Goal: Task Accomplishment & Management: Manage account settings

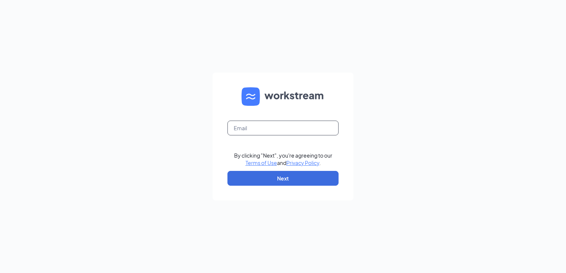
click at [247, 135] on input "text" at bounding box center [282, 128] width 111 height 15
type input "ariley@bajco.net"
click at [254, 181] on button "Next" at bounding box center [282, 178] width 111 height 15
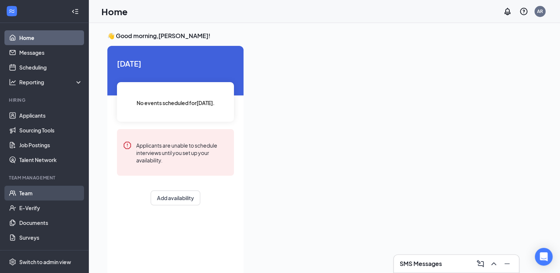
click at [53, 193] on link "Team" at bounding box center [50, 193] width 63 height 15
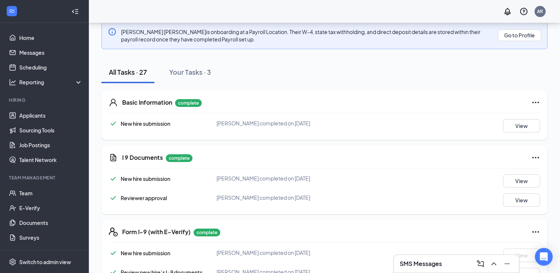
scroll to position [104, 0]
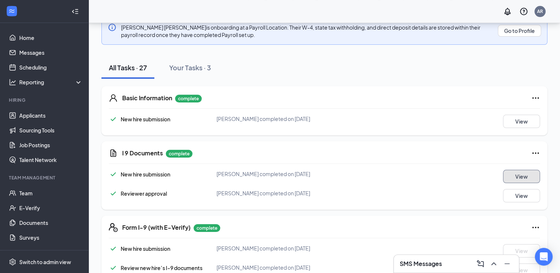
click at [528, 182] on button "View" at bounding box center [521, 176] width 37 height 13
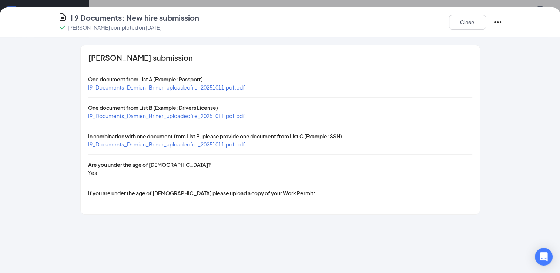
click at [190, 116] on span "I9_Documents_Damien_Briner_uploadedfile_20251011.pdf.pdf" at bounding box center [166, 116] width 157 height 7
click at [151, 144] on span "I9_Documents_Damien_Briner_uploadedfile_20251011.pdf.pdf" at bounding box center [166, 144] width 157 height 7
